Goal: Check status: Check status

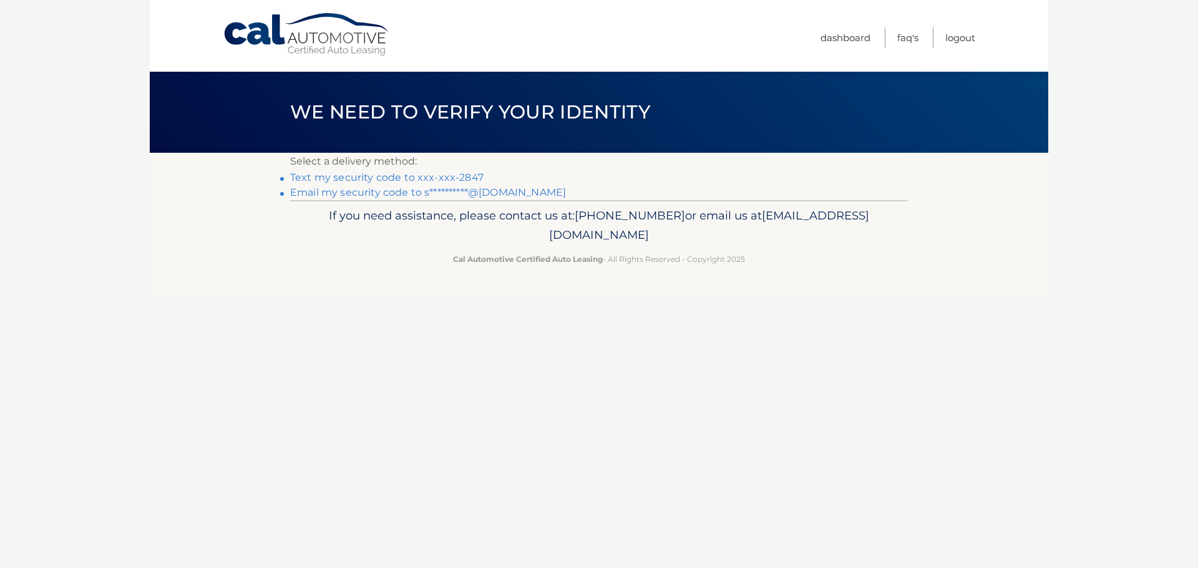
click at [412, 176] on link "Text my security code to xxx-xxx-2847" at bounding box center [386, 178] width 193 height 12
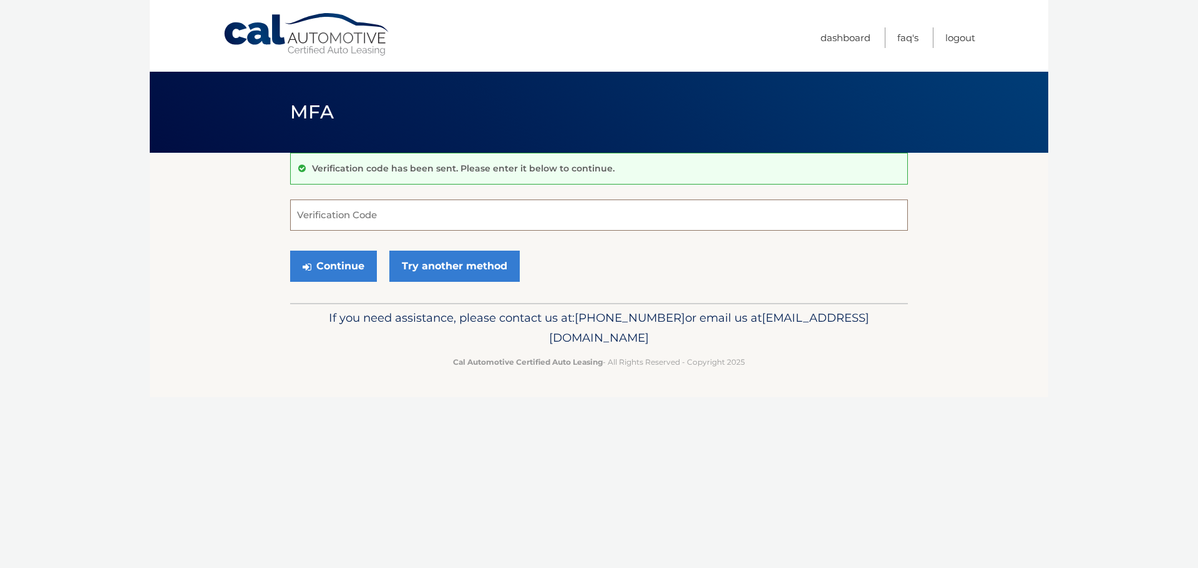
click at [334, 221] on input "Verification Code" at bounding box center [599, 215] width 618 height 31
type input "710422"
click at [335, 264] on button "Continue" at bounding box center [333, 266] width 87 height 31
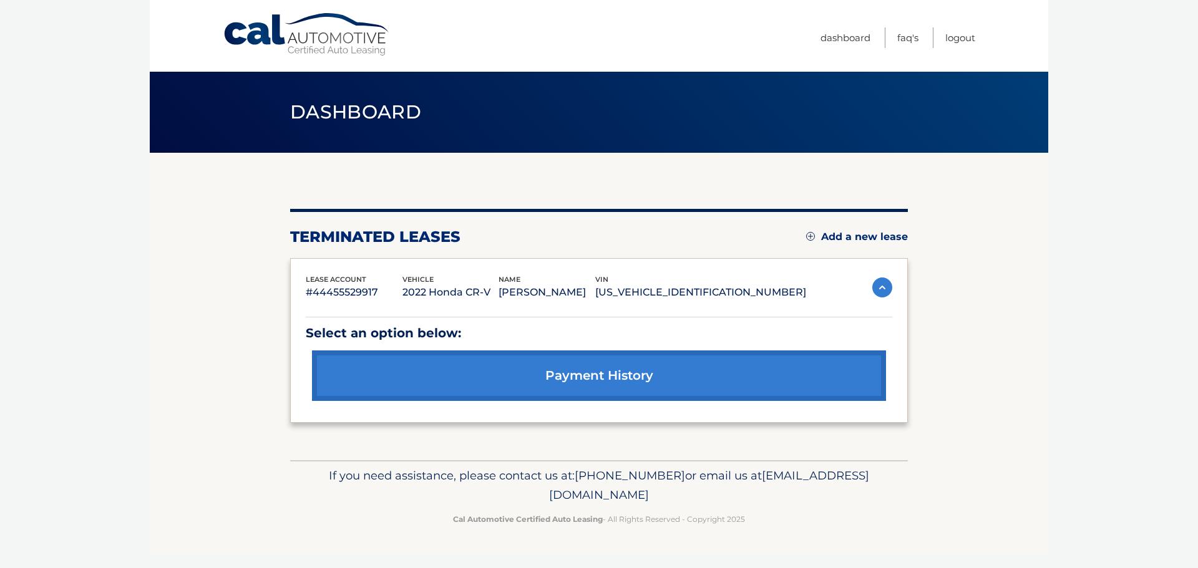
click at [542, 374] on link "payment history" at bounding box center [599, 376] width 574 height 51
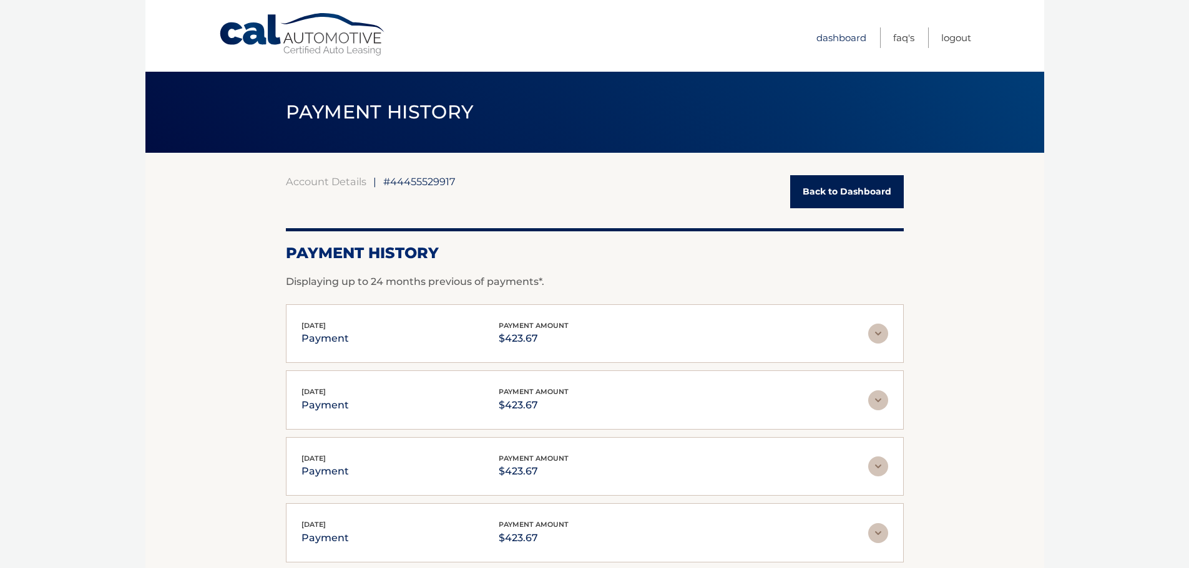
click at [828, 39] on link "Dashboard" at bounding box center [841, 37] width 50 height 21
